Goal: Task Accomplishment & Management: Manage account settings

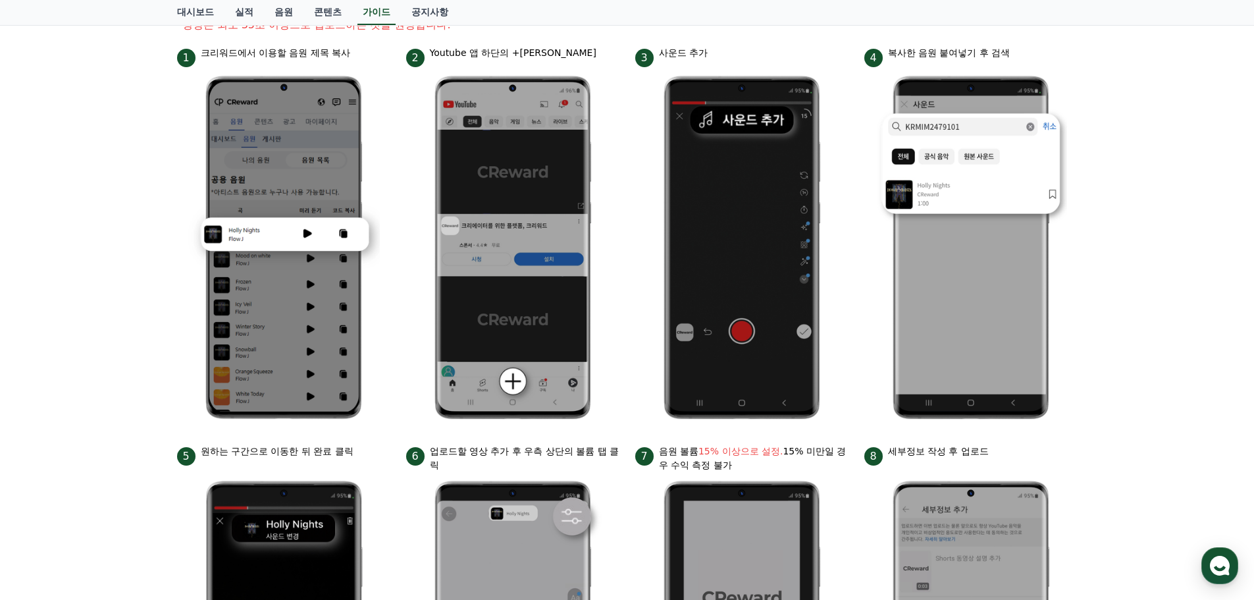
scroll to position [91, 0]
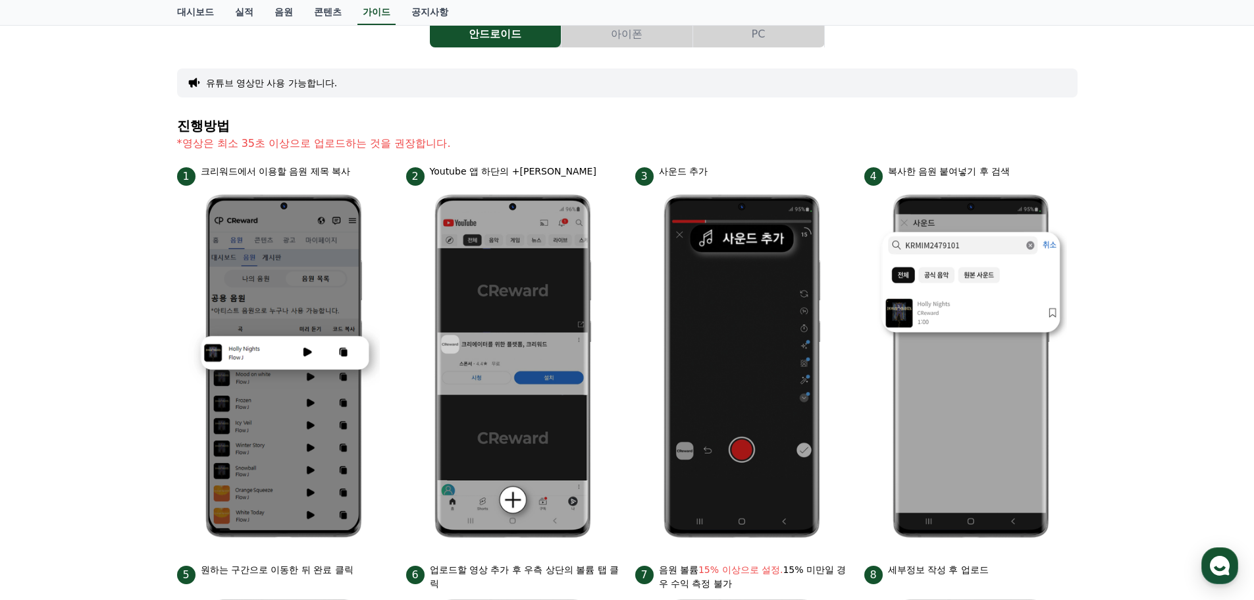
click at [195, 14] on link "대시보드" at bounding box center [195, 12] width 58 height 25
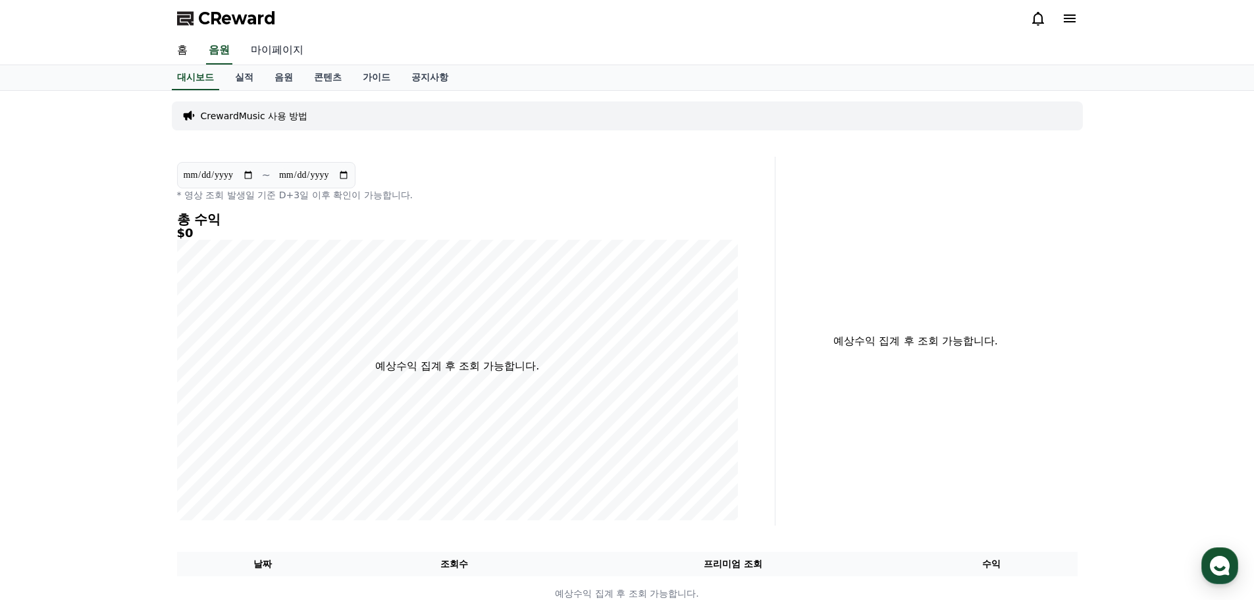
click at [280, 49] on link "마이페이지" at bounding box center [277, 51] width 74 height 28
select select "**********"
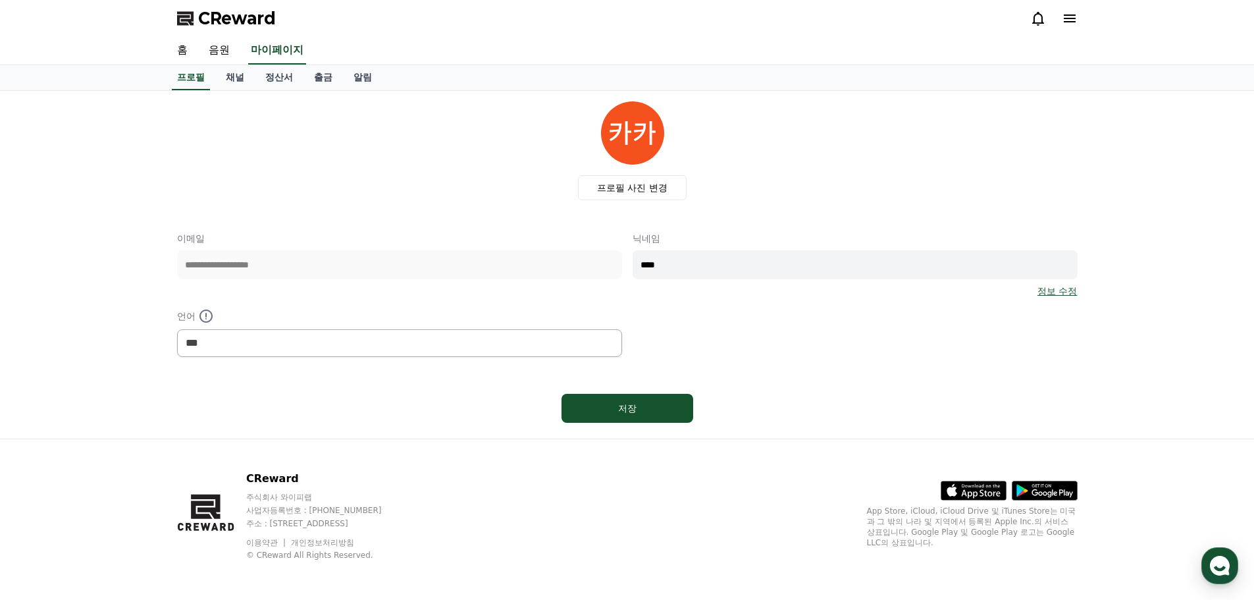
scroll to position [3, 0]
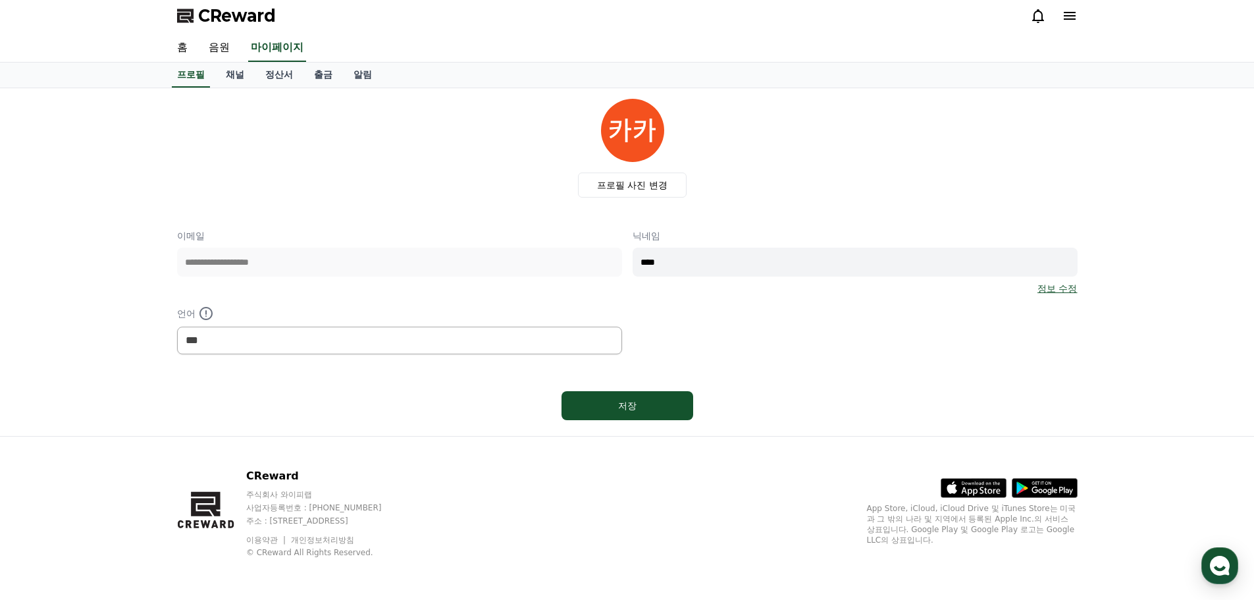
click at [347, 299] on div "**********" at bounding box center [627, 291] width 900 height 125
click at [650, 396] on button "저장" at bounding box center [627, 405] width 132 height 29
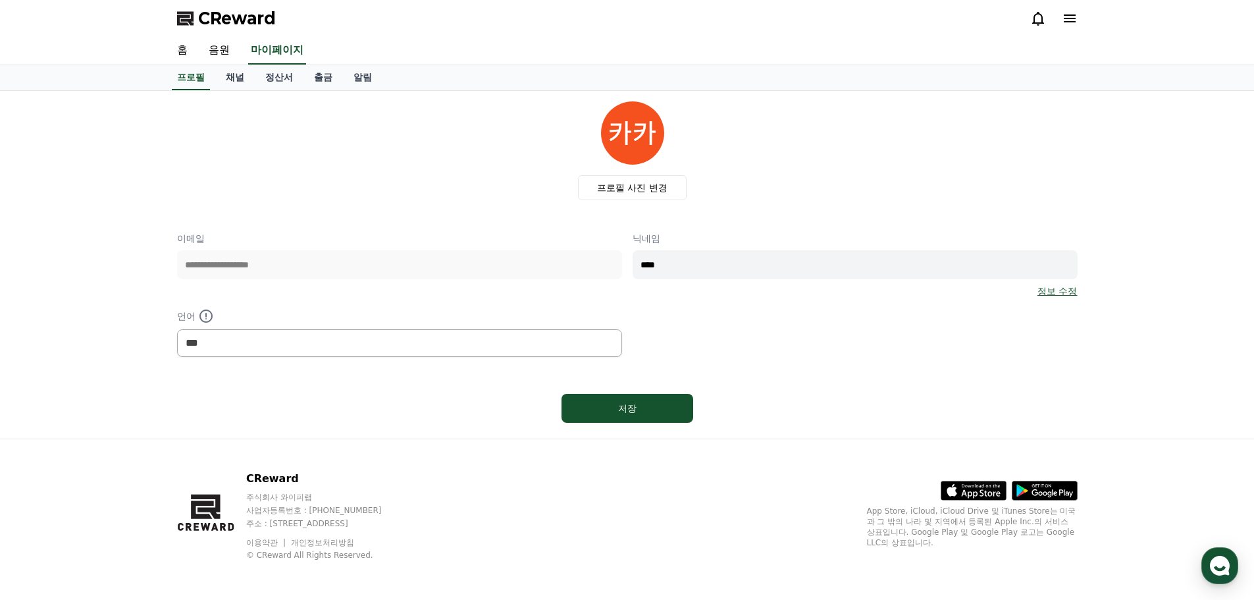
click at [236, 76] on link "채널" at bounding box center [234, 77] width 39 height 25
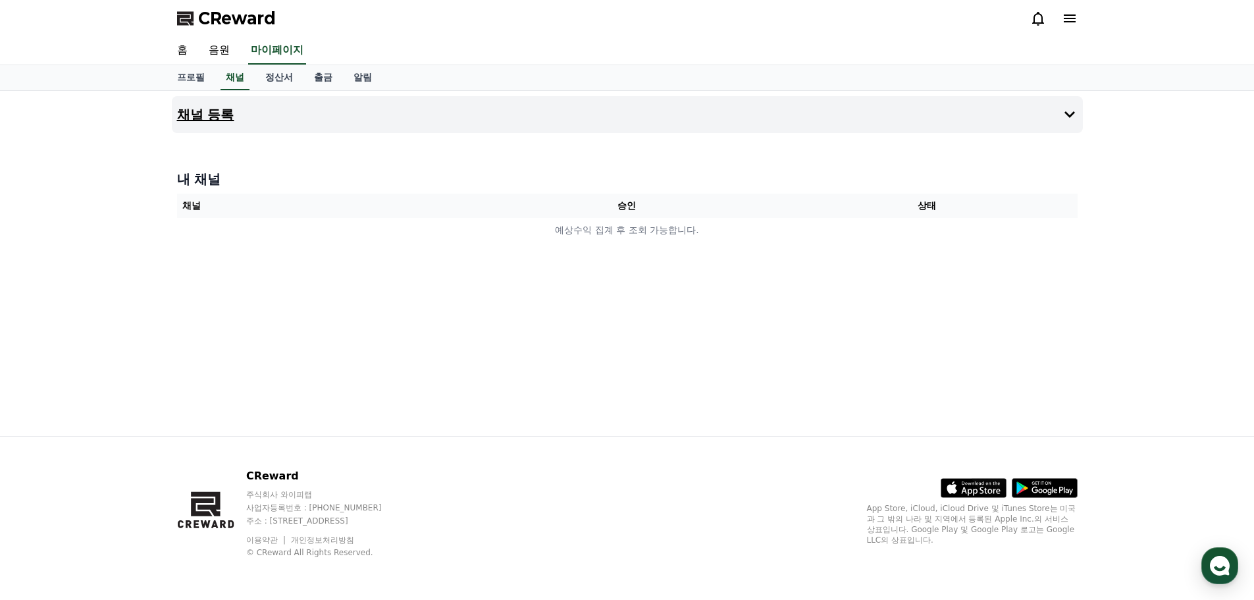
click at [1063, 109] on icon at bounding box center [1069, 115] width 16 height 16
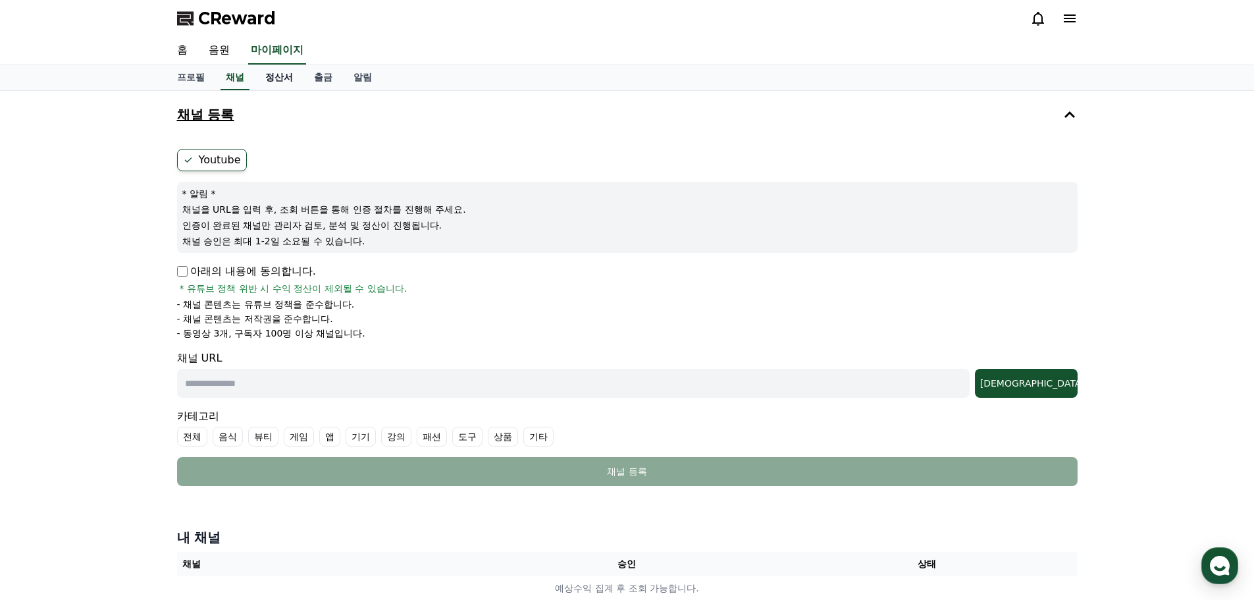
click at [277, 78] on link "정산서" at bounding box center [279, 77] width 49 height 25
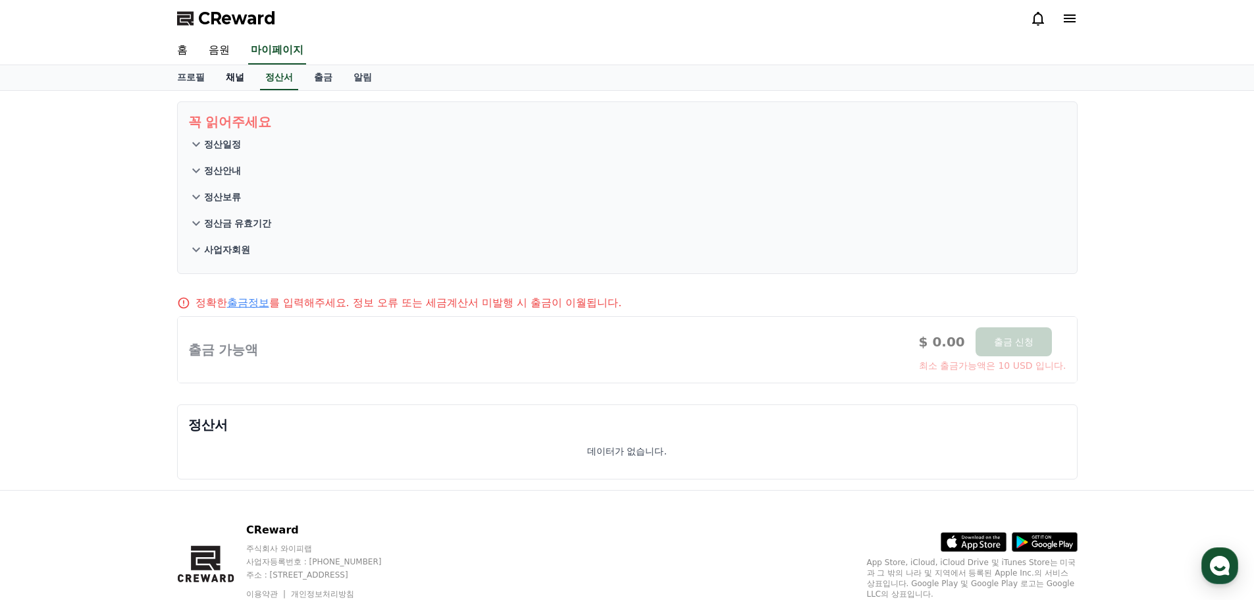
click at [234, 85] on link "채널" at bounding box center [234, 77] width 39 height 25
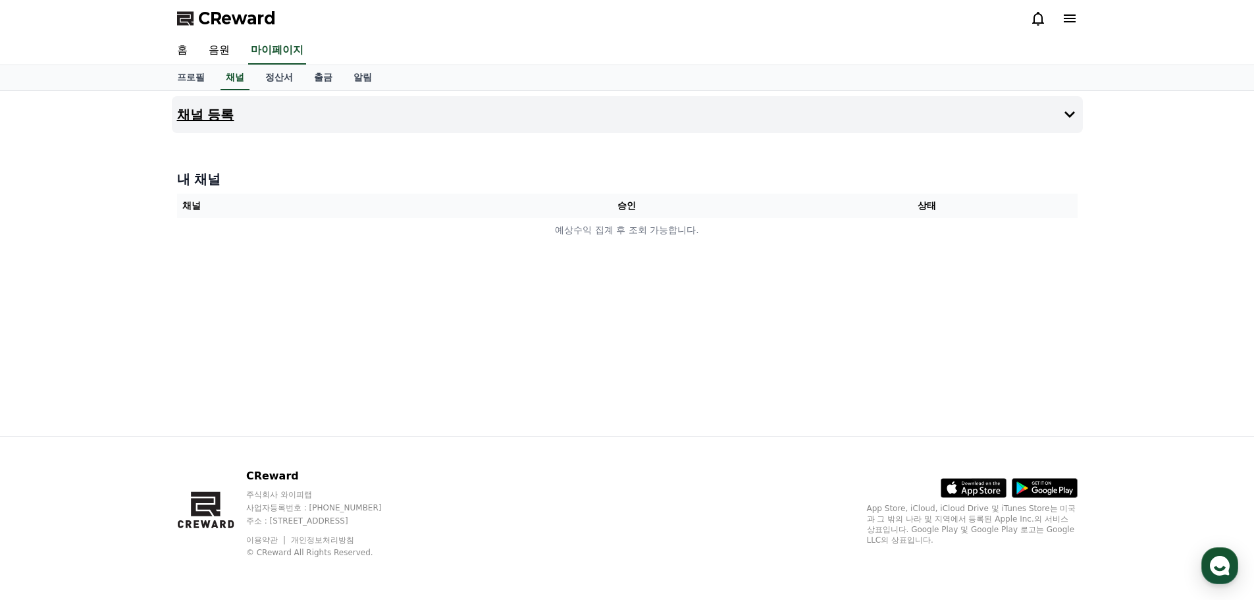
click at [1071, 113] on icon at bounding box center [1069, 115] width 16 height 16
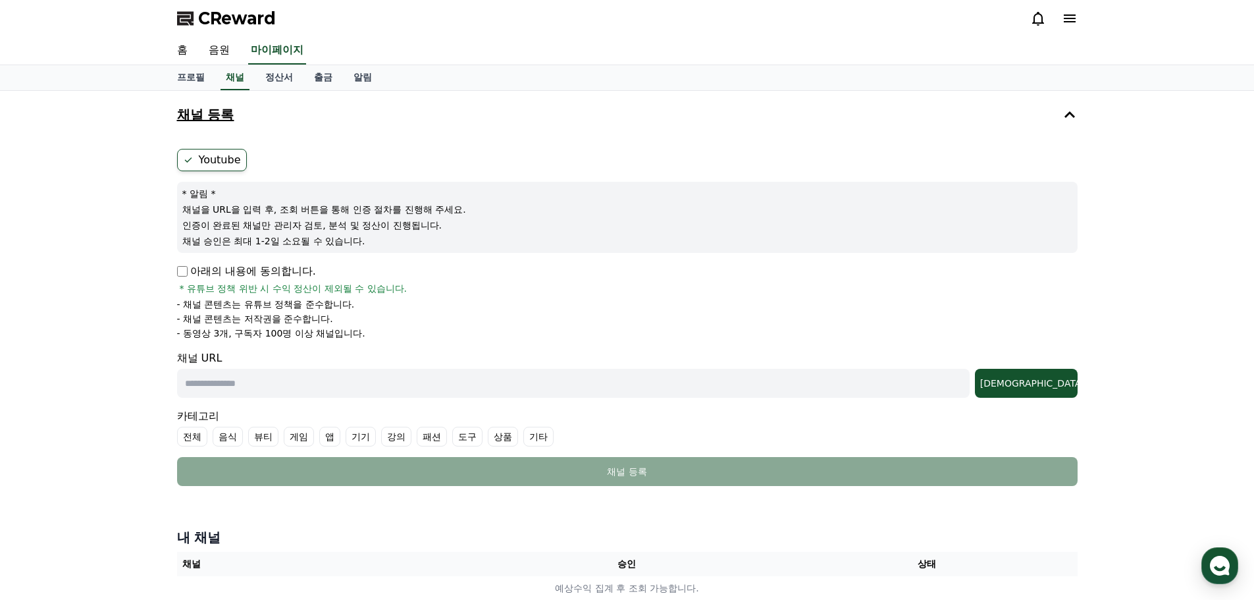
click at [179, 276] on p "아래의 내용에 동의합니다." at bounding box center [246, 271] width 139 height 16
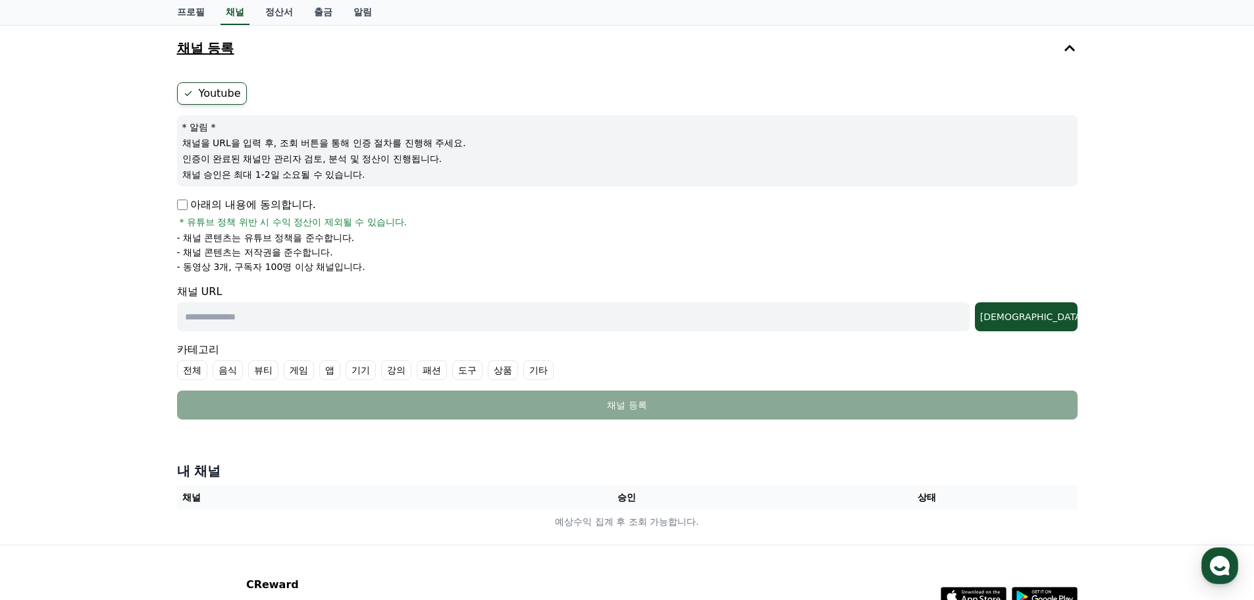
scroll to position [175, 0]
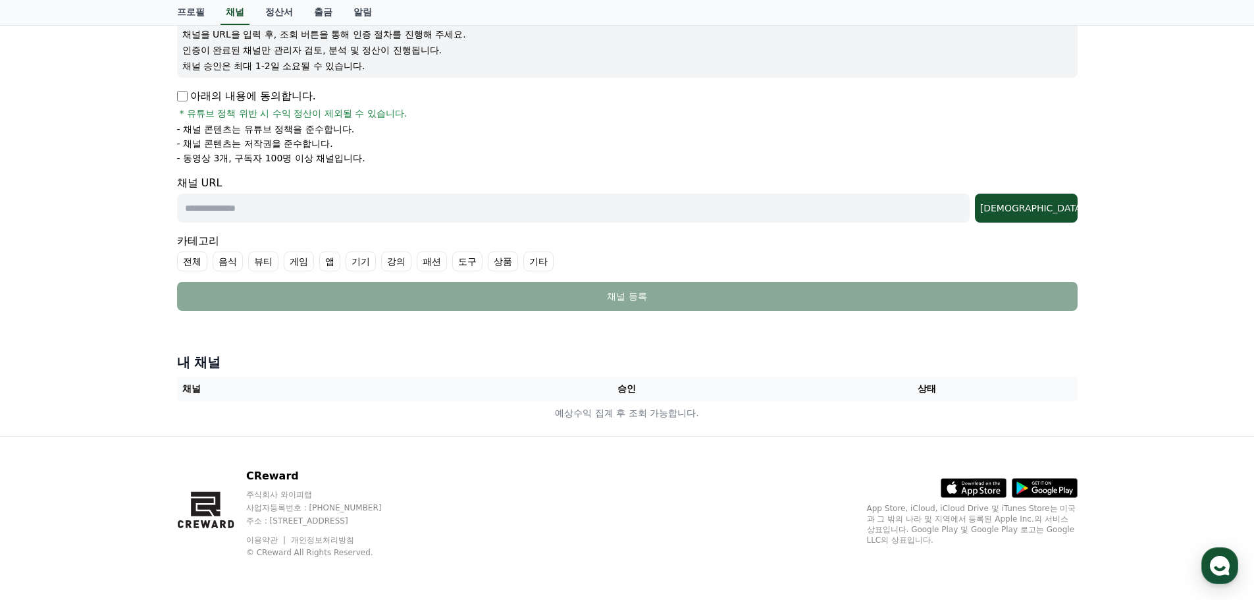
click at [297, 209] on input "text" at bounding box center [573, 207] width 792 height 29
paste input "**********"
type input "**********"
click at [1057, 217] on button "조회" at bounding box center [1026, 207] width 103 height 29
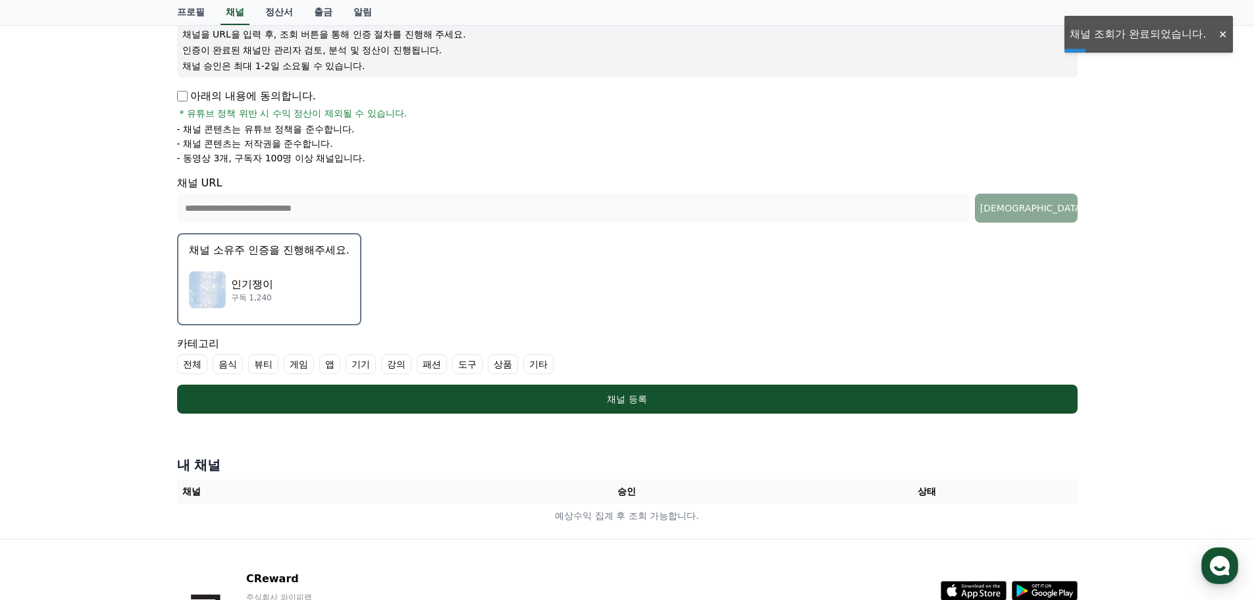
click at [205, 288] on img "button" at bounding box center [207, 289] width 37 height 37
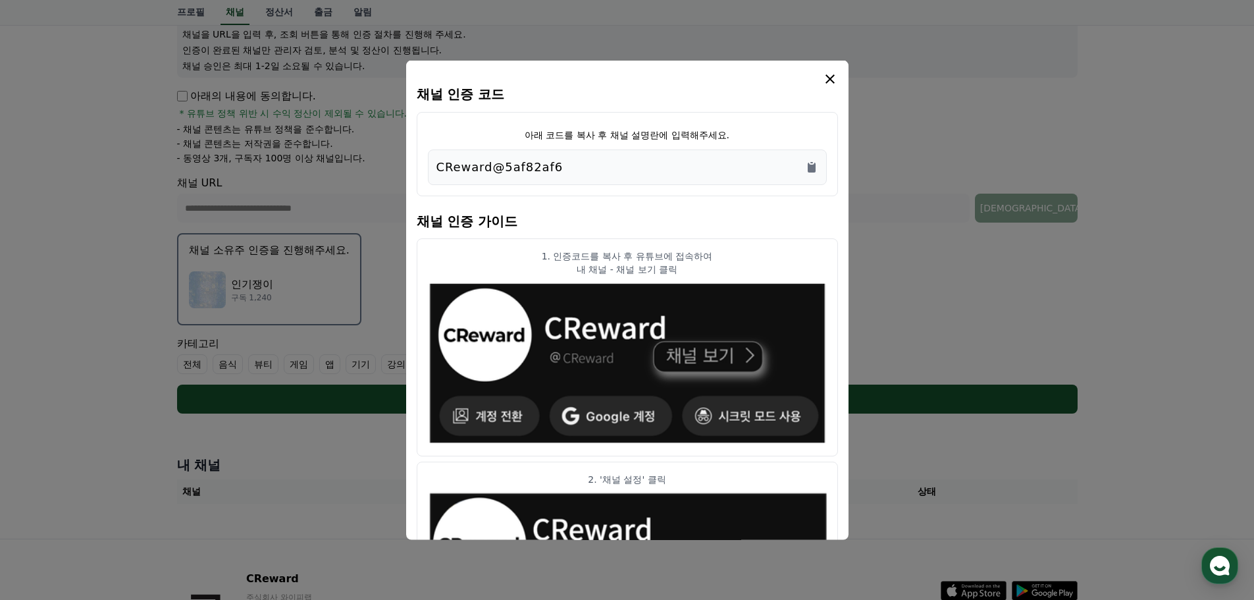
drag, startPoint x: 588, startPoint y: 170, endPoint x: 424, endPoint y: 178, distance: 163.4
click at [424, 178] on div "아래 코드를 복사 후 채널 설명란에 입력해주세요. CReward@5af82af6" at bounding box center [627, 153] width 421 height 84
copy p "CReward@5af82af6"
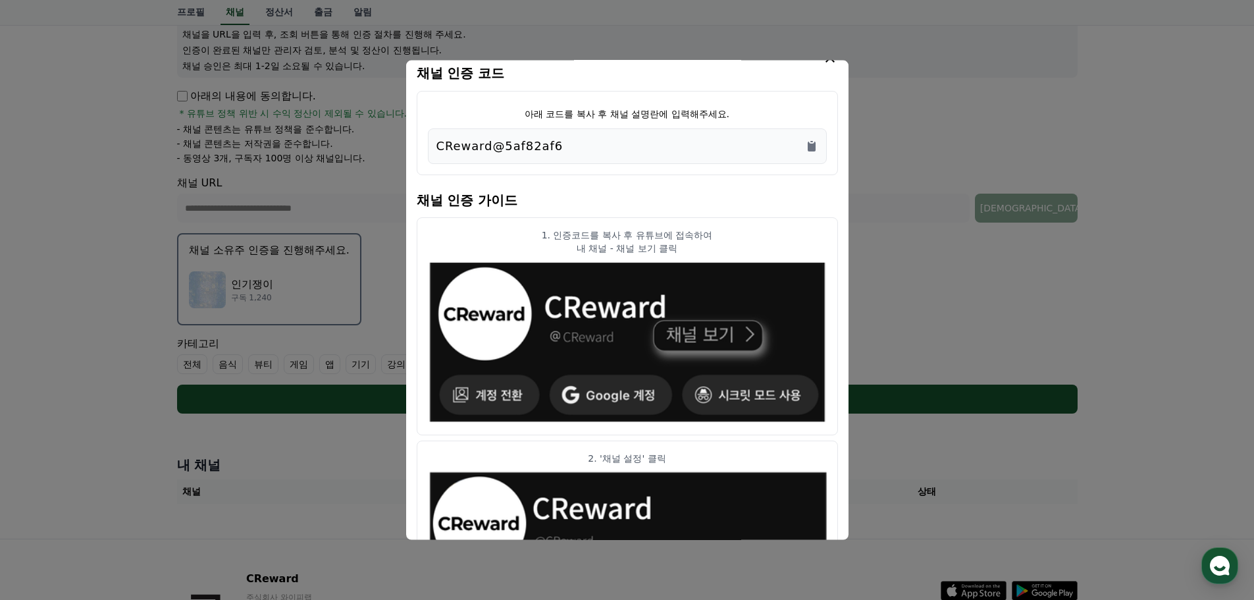
scroll to position [0, 0]
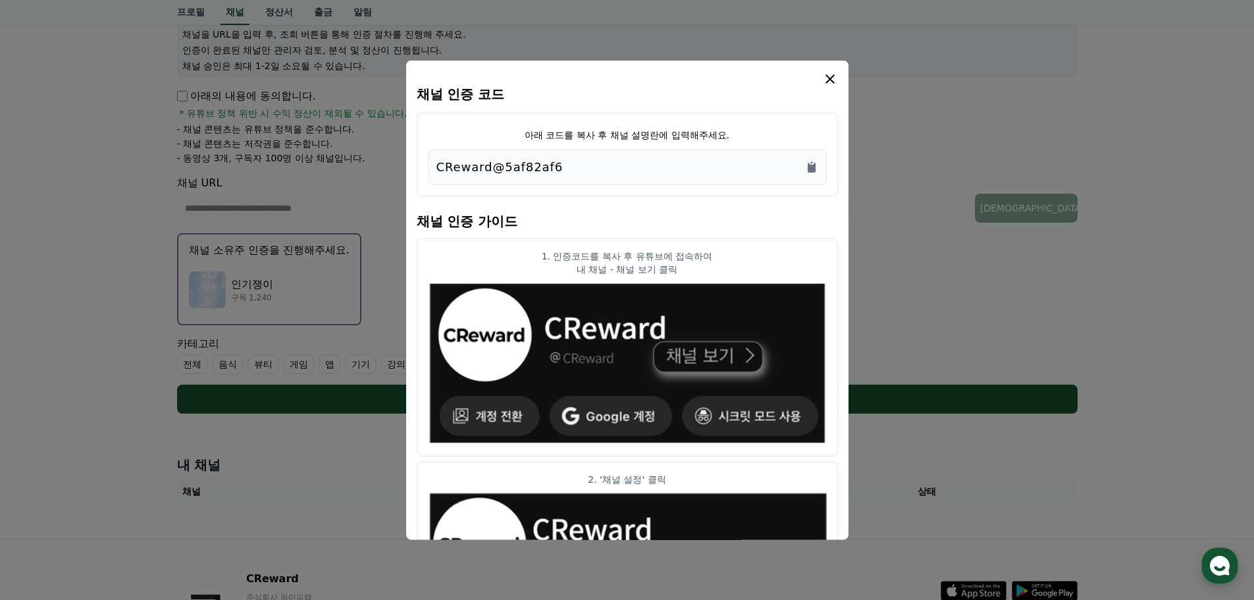
click at [832, 76] on icon "modal" at bounding box center [829, 78] width 9 height 9
click at [827, 70] on div "채널 인증 코드 아래 코드를 복사 후 채널 설명란에 입력해주세요. CReward@5af82af6 채널 인증 가이드 1. 인증코드를 복사 후 유…" at bounding box center [627, 300] width 442 height 480
click at [823, 82] on icon "modal" at bounding box center [830, 78] width 16 height 16
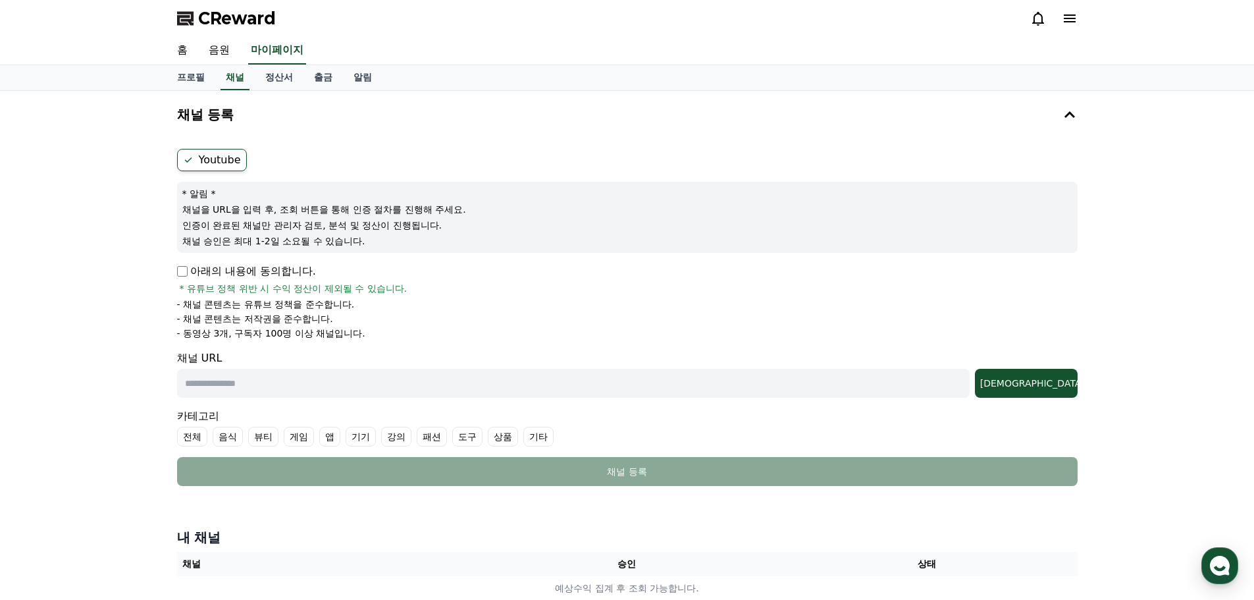
click at [275, 392] on input "text" at bounding box center [573, 383] width 792 height 29
type input "**********"
click at [1052, 384] on div "조회" at bounding box center [1026, 382] width 92 height 13
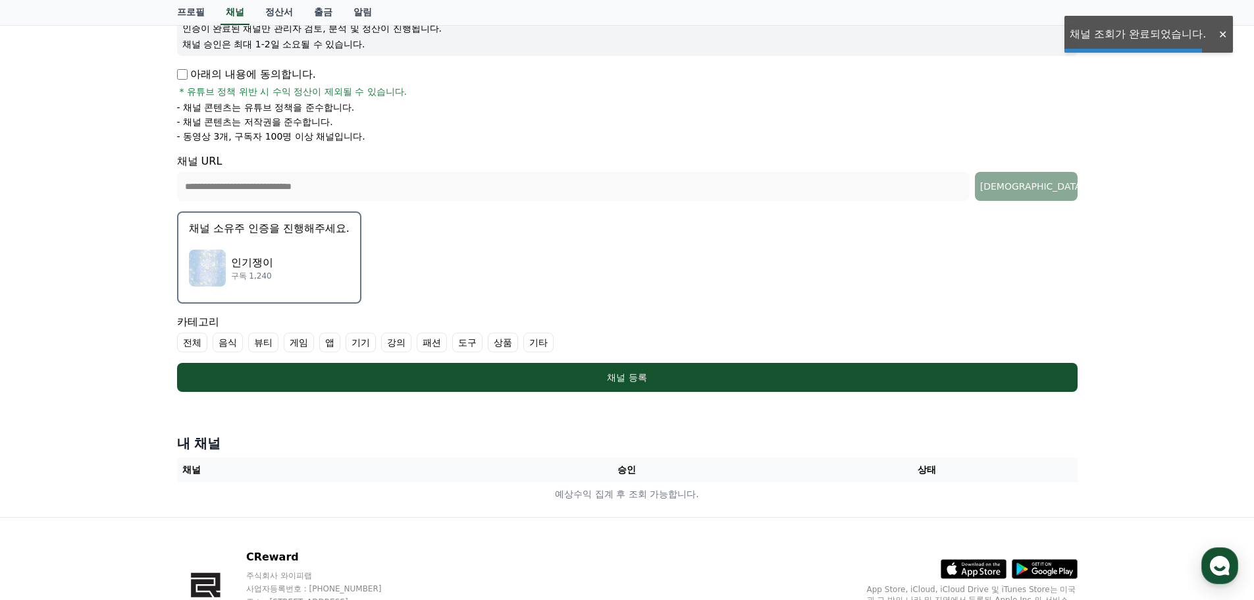
scroll to position [197, 0]
click at [300, 272] on div "인기쟁이 구독 1,240" at bounding box center [269, 267] width 161 height 53
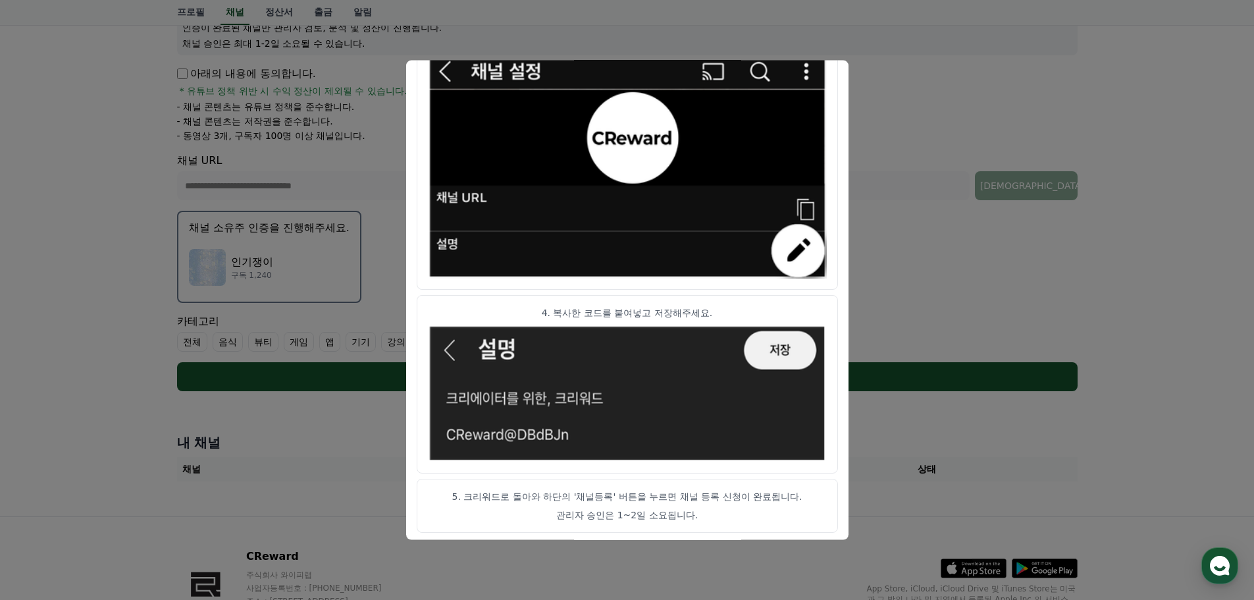
scroll to position [656, 0]
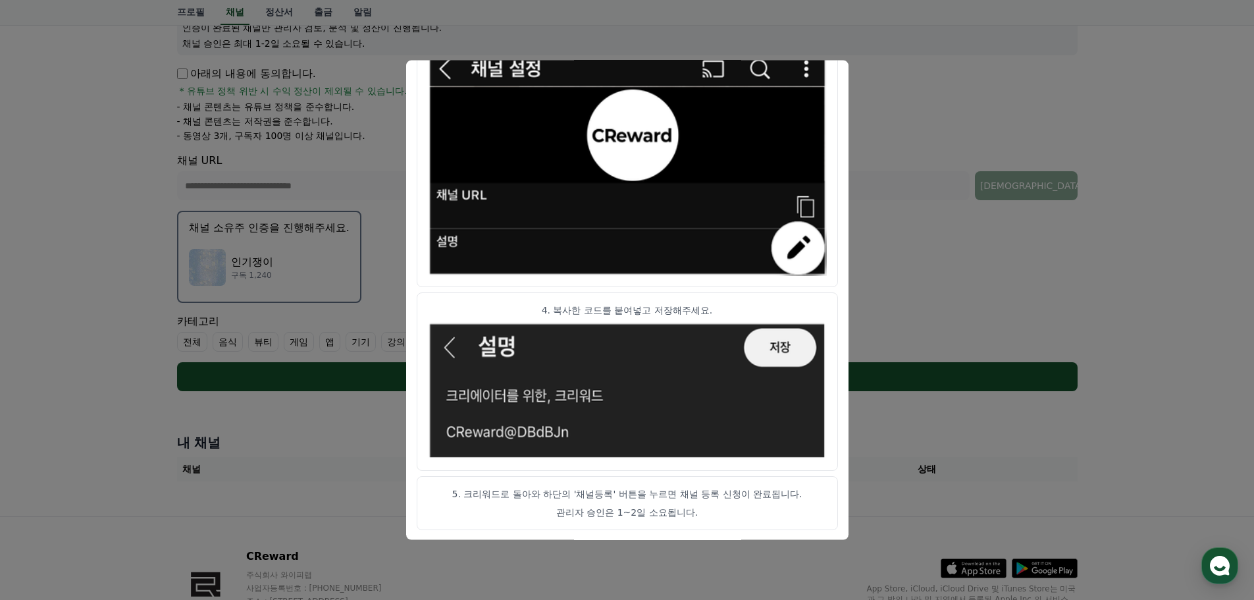
click at [630, 521] on article "5. 크리워드로 돌아와 하단의 '채널등록' 버튼을 누르면 채널 등록 신청이 완료됩니다. 관리자 승인은 1~2일 소요됩니다." at bounding box center [627, 502] width 421 height 54
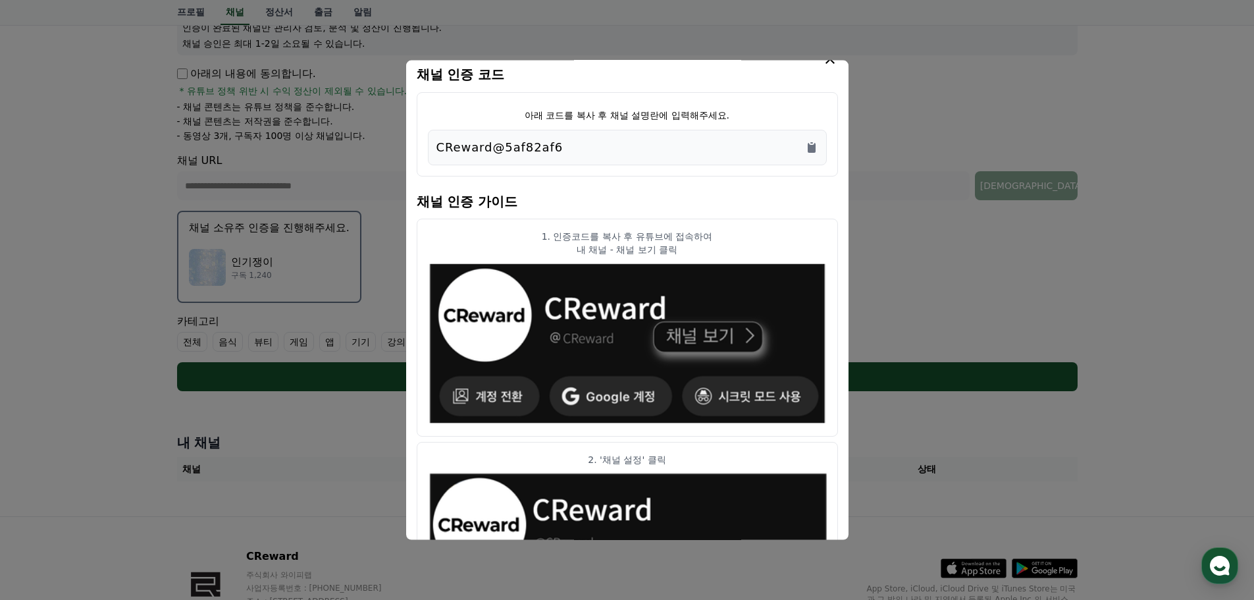
scroll to position [0, 0]
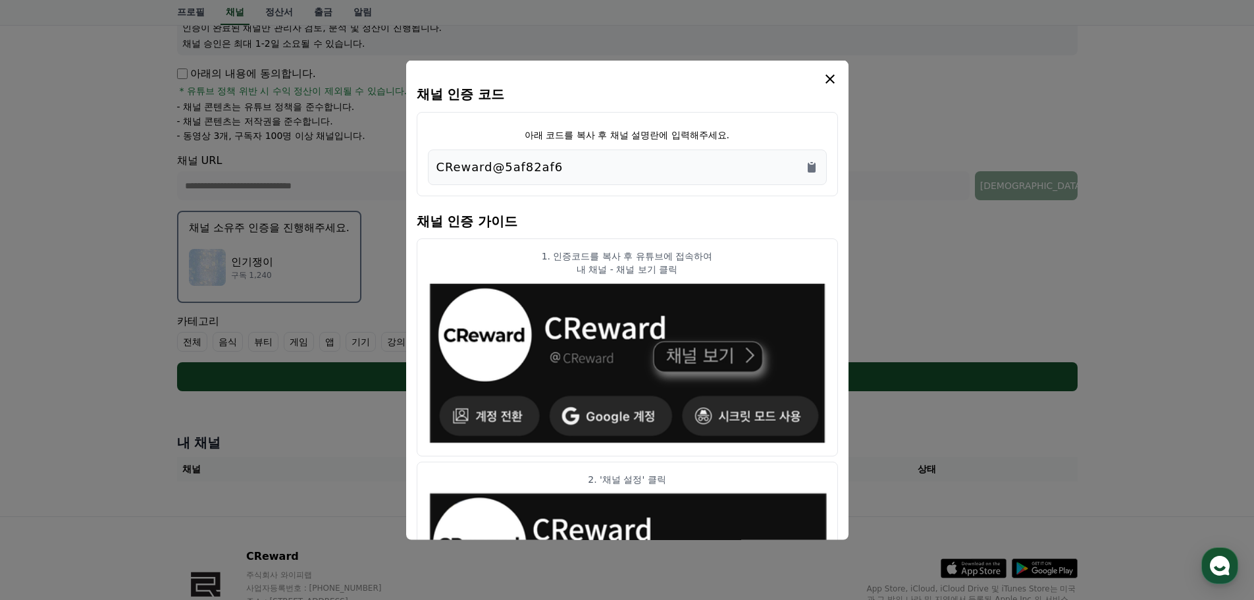
click at [831, 79] on icon "modal" at bounding box center [830, 78] width 16 height 16
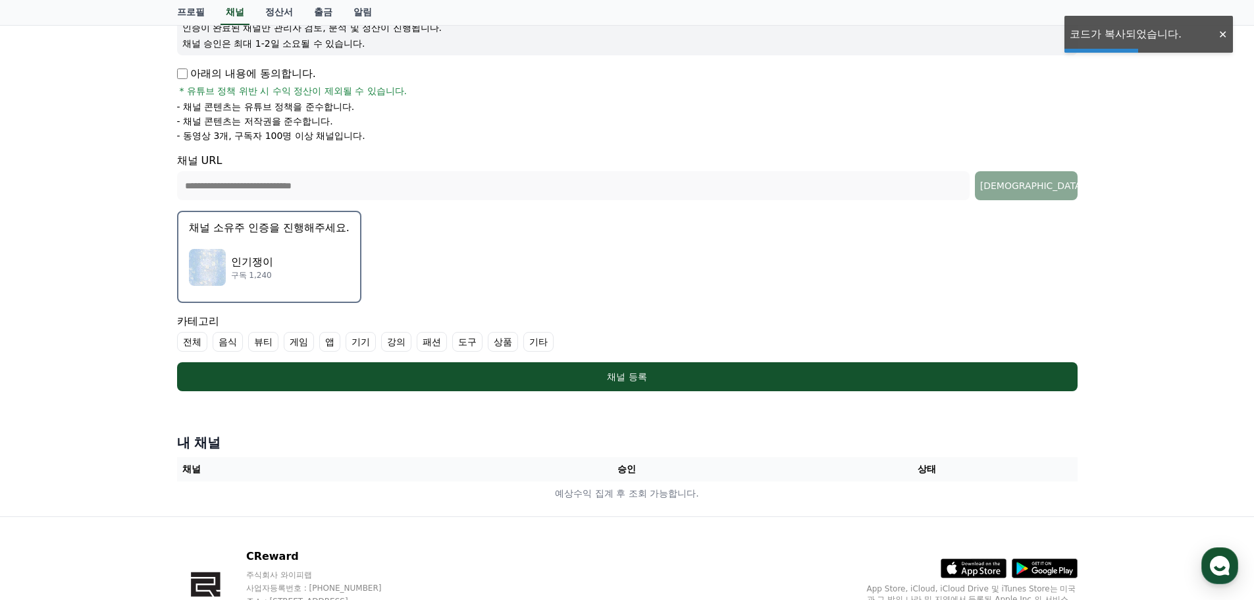
click at [472, 282] on form "**********" at bounding box center [627, 171] width 900 height 440
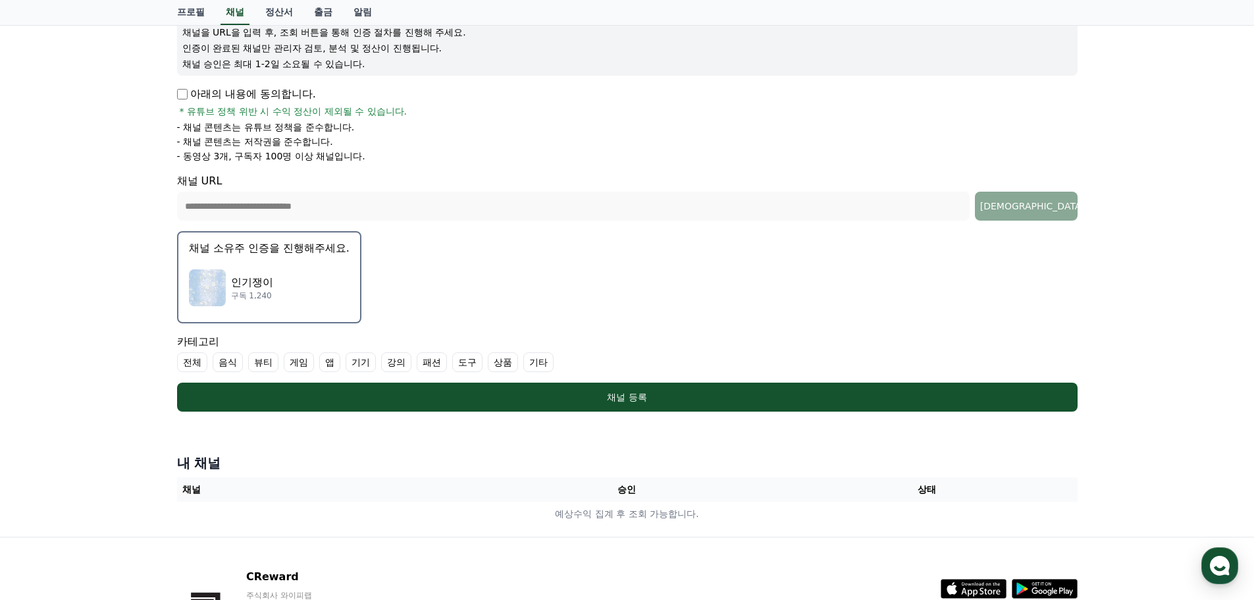
scroll to position [278, 0]
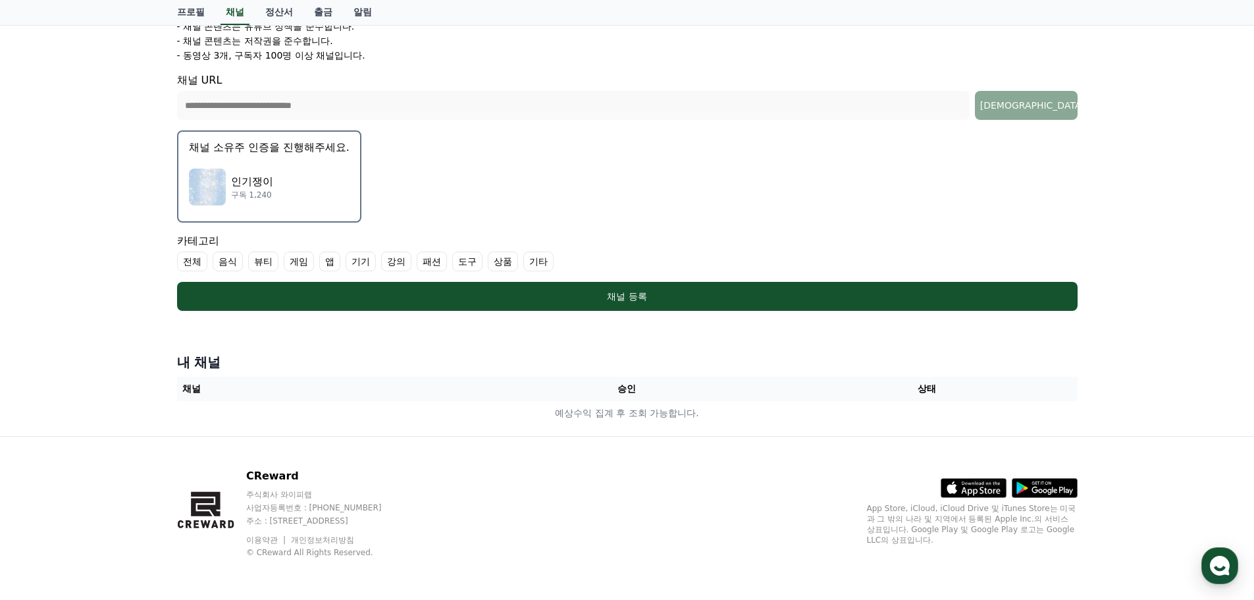
click at [271, 197] on p "구독 1,240" at bounding box center [252, 195] width 42 height 11
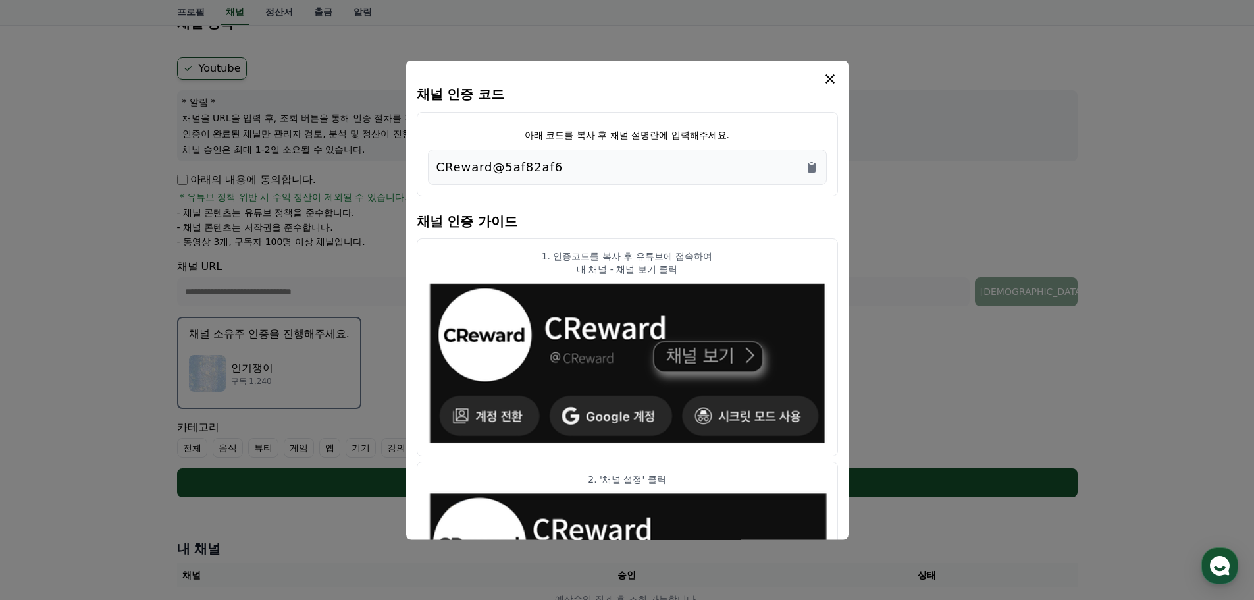
scroll to position [0, 0]
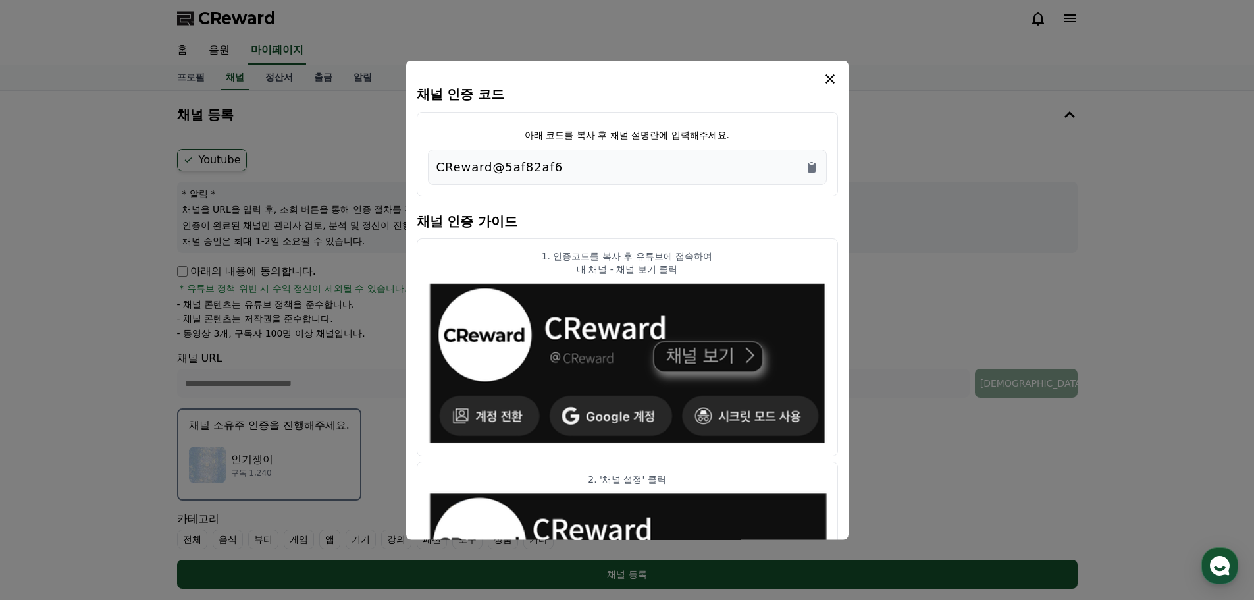
click at [828, 84] on icon "modal" at bounding box center [830, 78] width 16 height 16
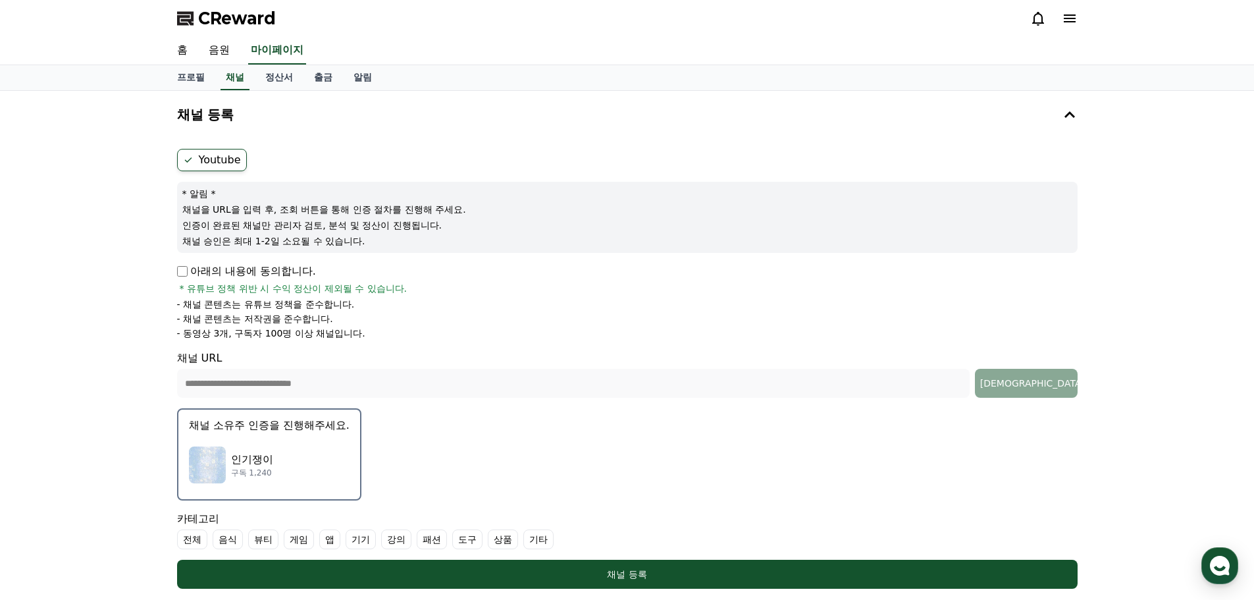
scroll to position [263, 0]
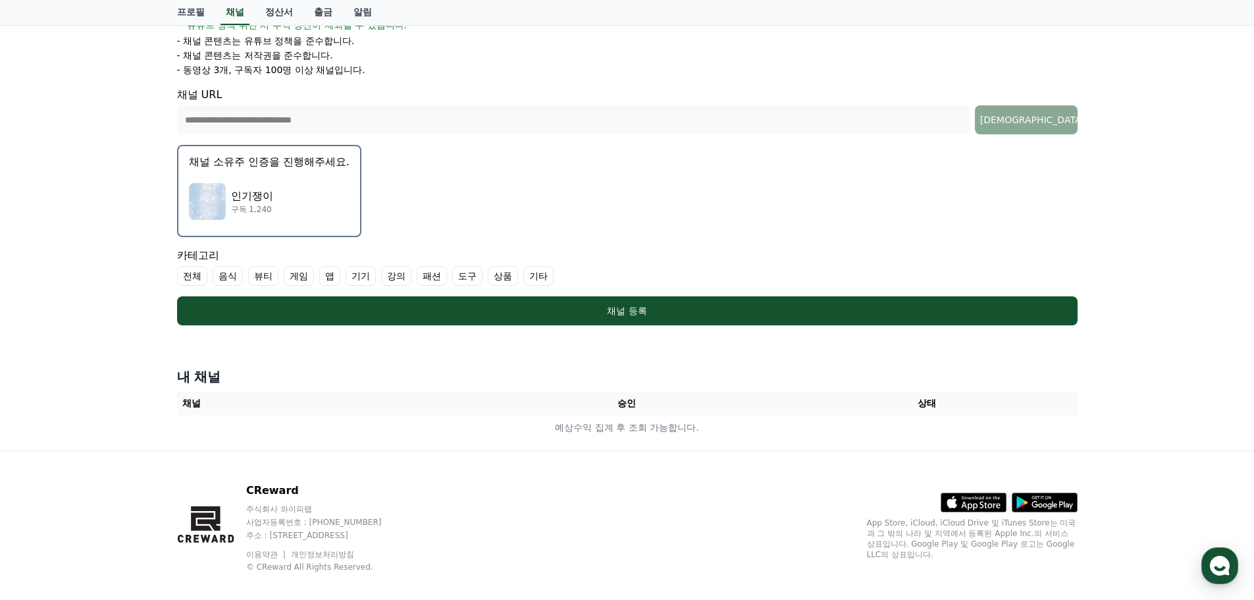
drag, startPoint x: 285, startPoint y: 173, endPoint x: 719, endPoint y: 166, distance: 433.7
click at [687, 166] on form "**********" at bounding box center [627, 105] width 900 height 440
drag, startPoint x: 888, startPoint y: 165, endPoint x: 927, endPoint y: 160, distance: 39.1
click at [890, 165] on form "**********" at bounding box center [627, 105] width 900 height 440
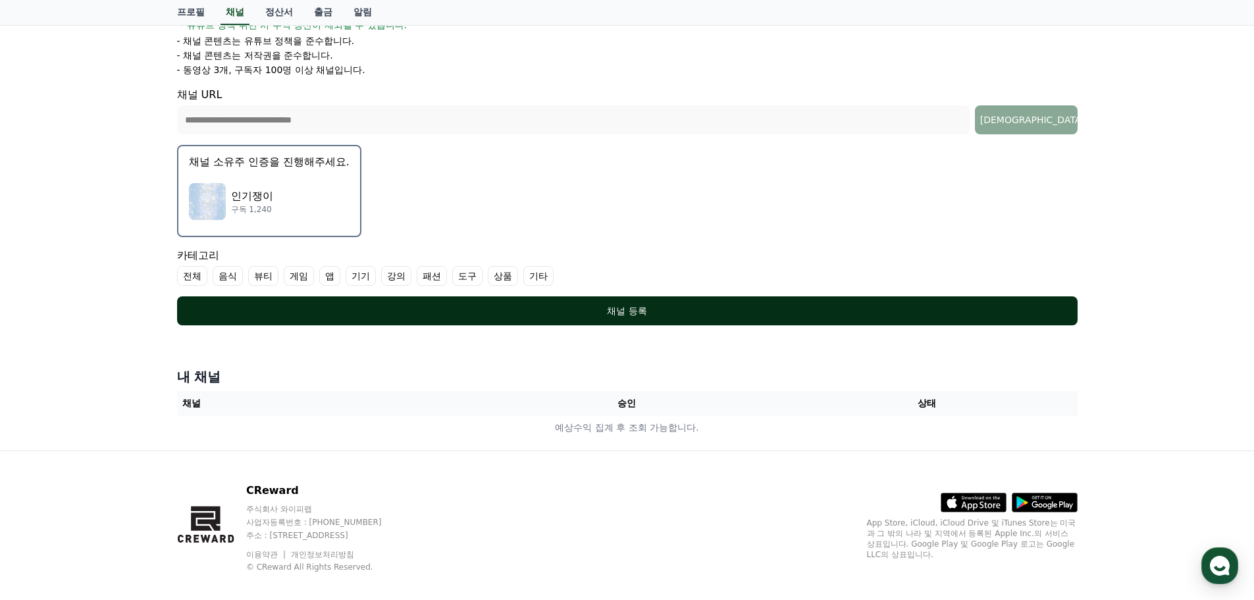
click at [605, 305] on div "채널 등록" at bounding box center [627, 310] width 848 height 13
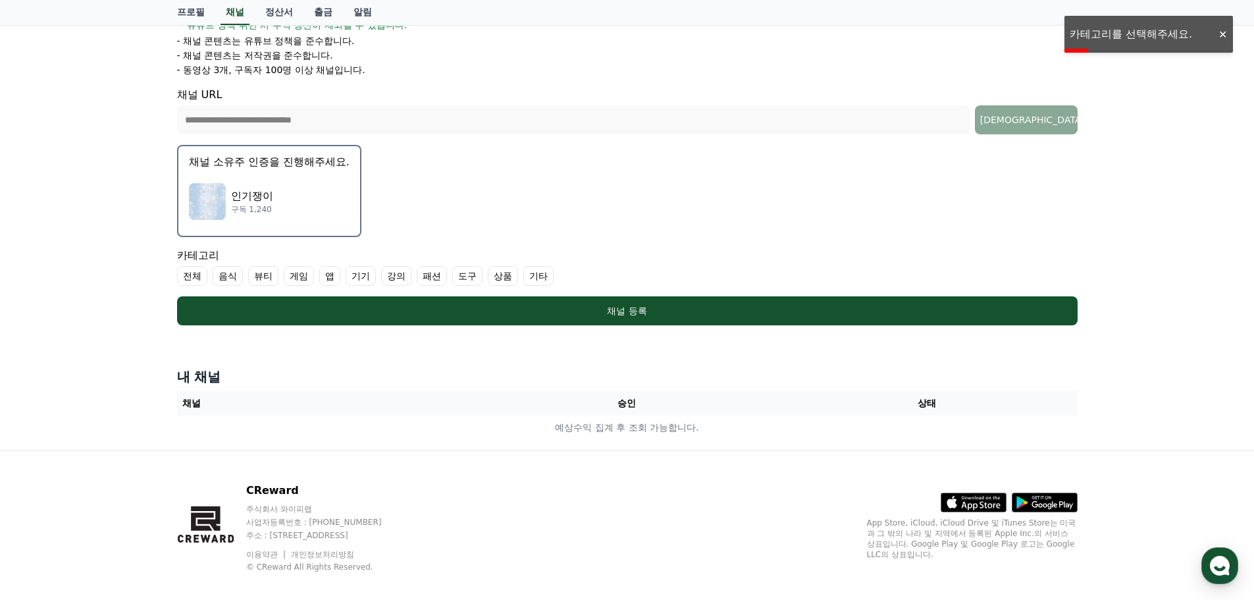
click at [542, 279] on label "기타" at bounding box center [538, 276] width 30 height 20
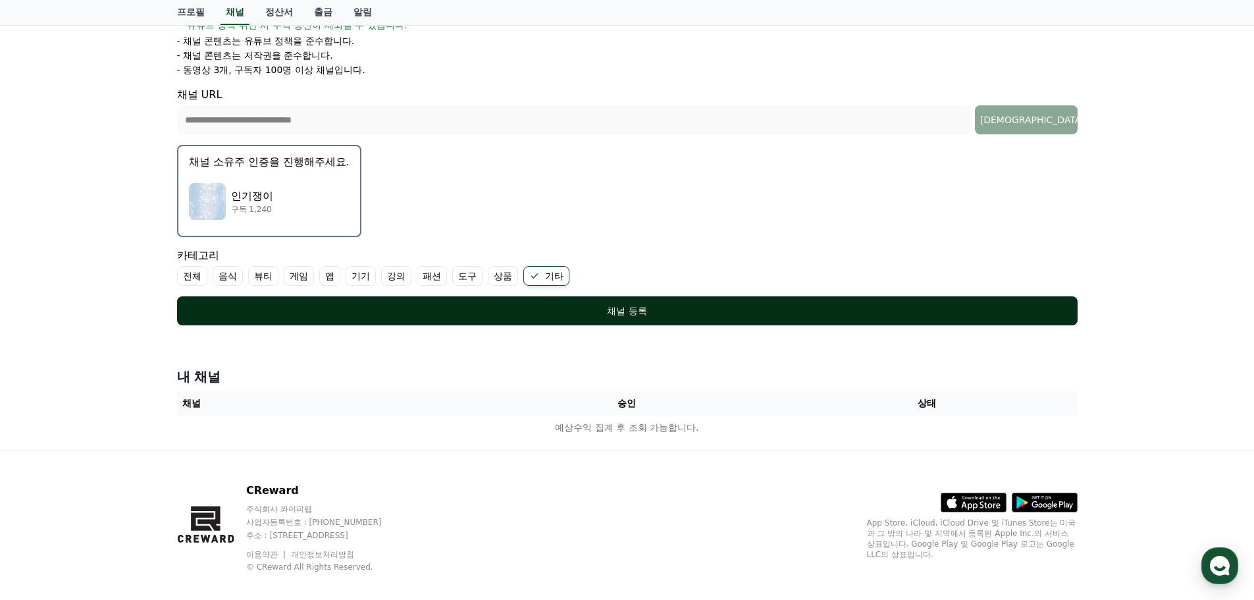
click at [559, 309] on div "채널 등록" at bounding box center [627, 310] width 848 height 13
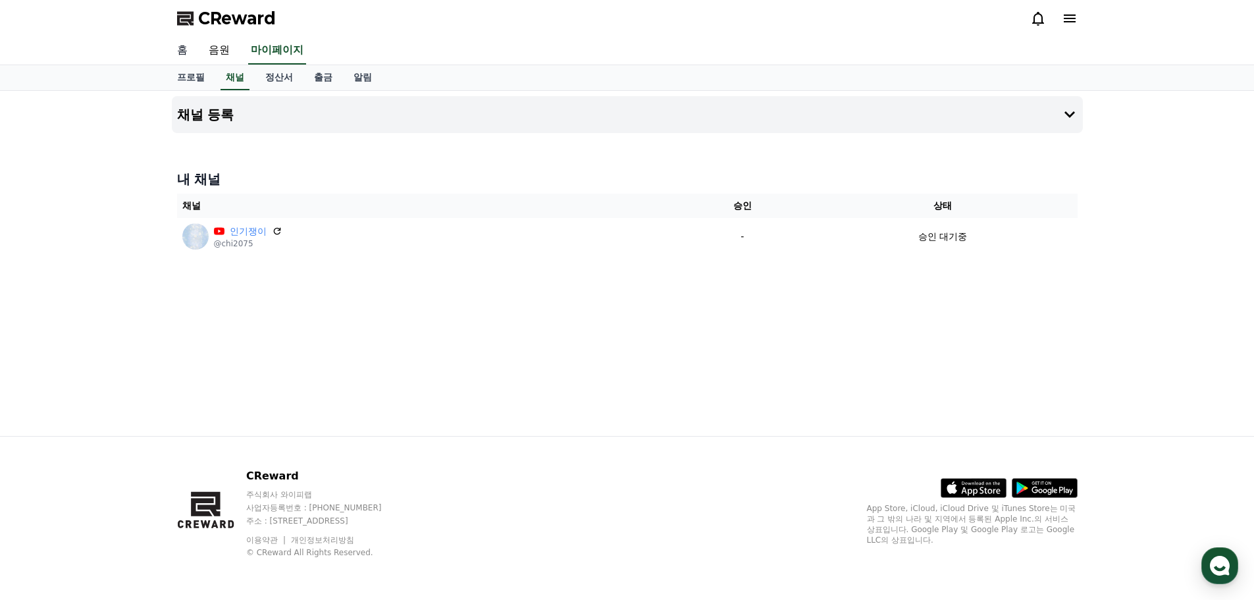
click at [184, 50] on link "홈" at bounding box center [182, 51] width 32 height 28
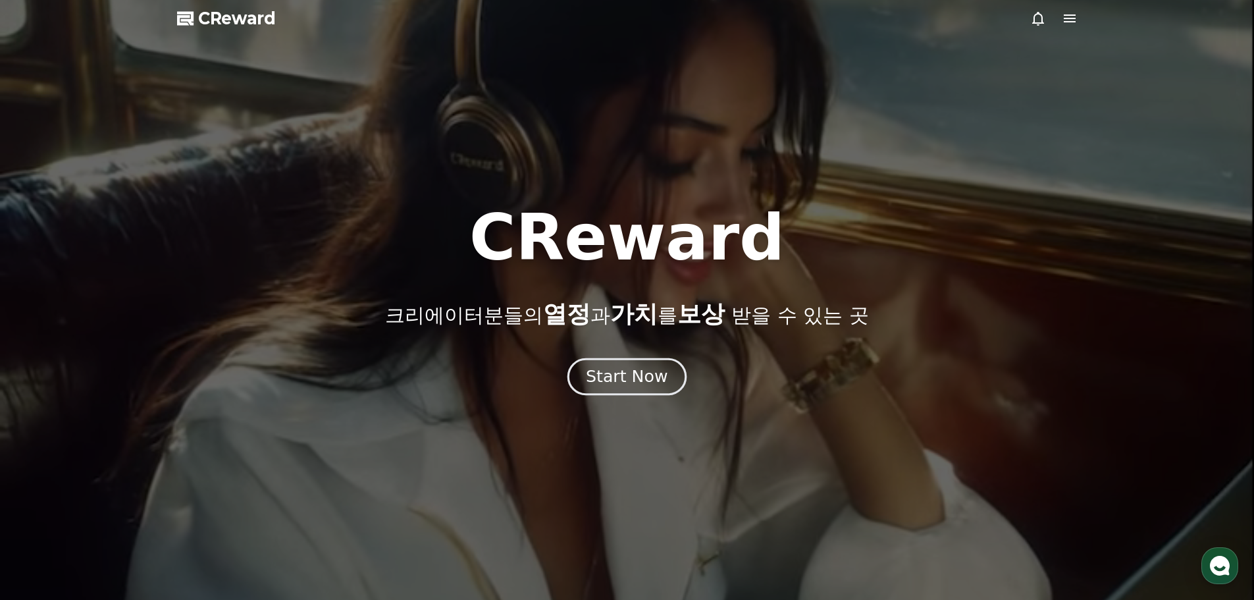
click at [637, 375] on div "Start Now" at bounding box center [627, 376] width 82 height 22
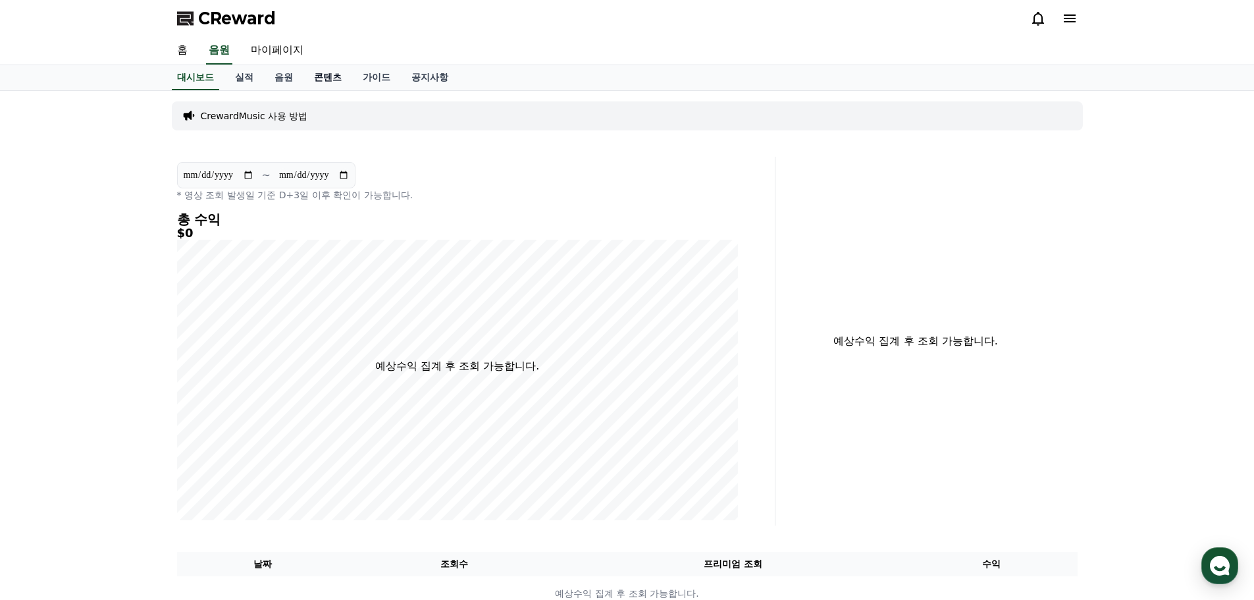
click at [328, 76] on link "콘텐츠" at bounding box center [327, 77] width 49 height 25
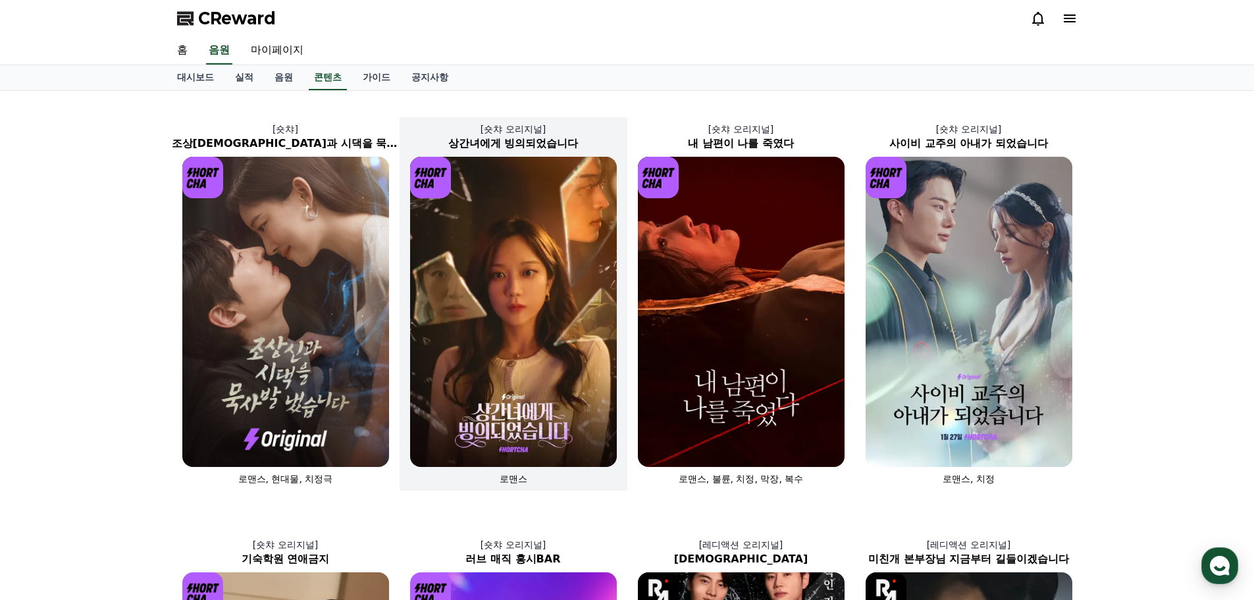
click at [511, 237] on img at bounding box center [513, 312] width 207 height 310
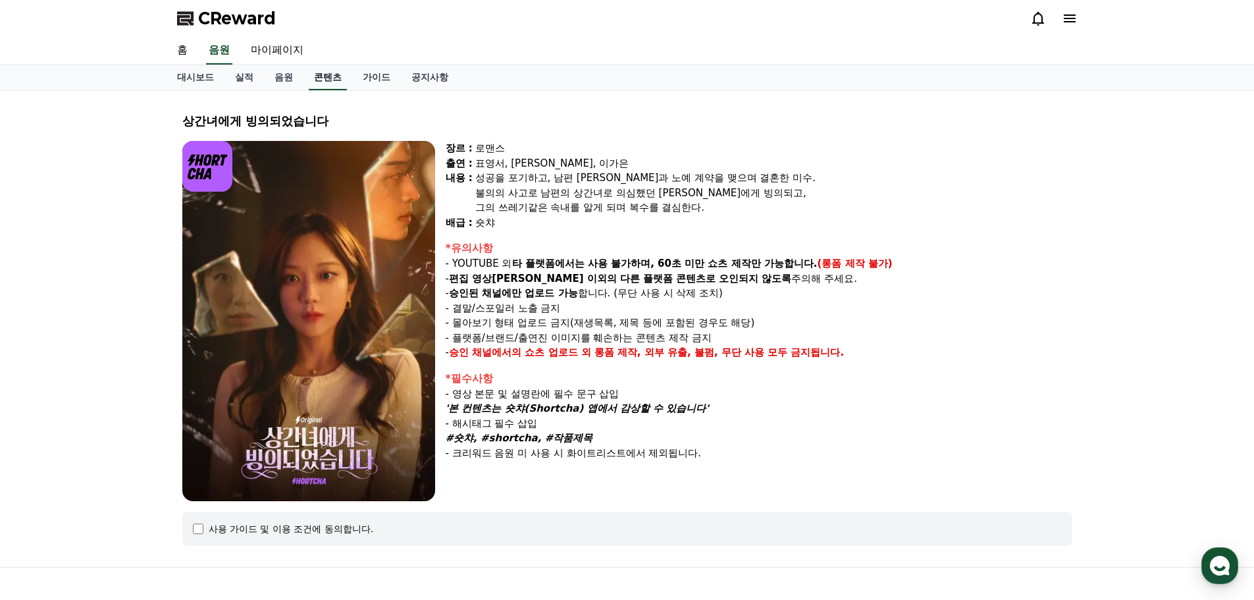
click at [334, 80] on link "콘텐츠" at bounding box center [328, 77] width 38 height 25
